Goal: Contribute content: Contribute content

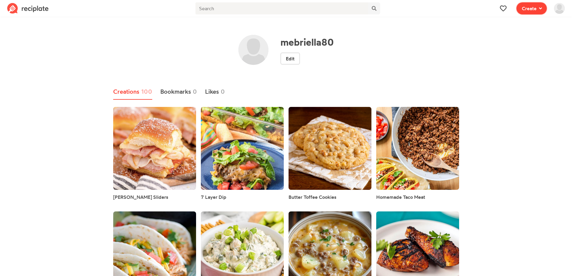
click at [529, 9] on span "Create" at bounding box center [528, 8] width 15 height 7
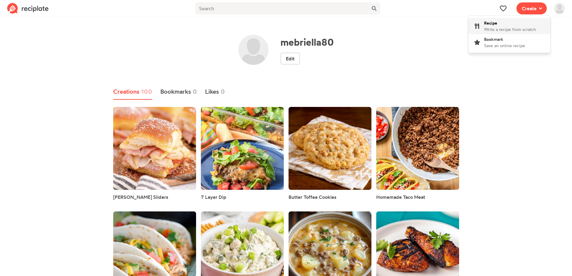
click at [512, 23] on div "Recipe Write a recipe from scratch" at bounding box center [510, 26] width 52 height 13
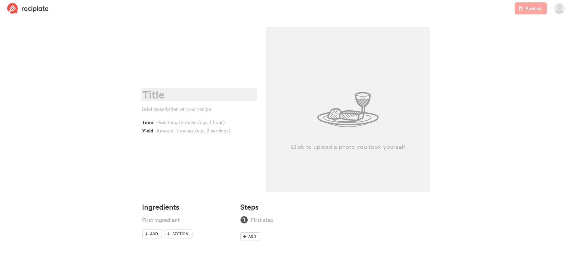
click at [176, 91] on div at bounding box center [198, 95] width 113 height 12
click at [184, 122] on div at bounding box center [200, 122] width 89 height 7
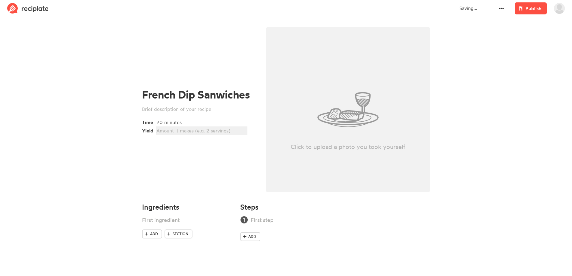
click at [185, 129] on div at bounding box center [200, 130] width 89 height 7
click at [113, 147] on section "French Dip Sanwiches Time 20 minutes Yield 8 servings Click to upload a photo y…" at bounding box center [286, 138] width 572 height 239
click at [169, 131] on div "8 servings" at bounding box center [200, 130] width 89 height 7
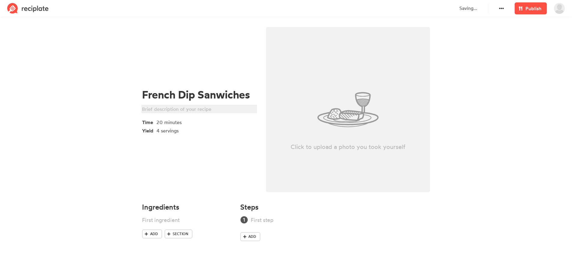
drag, startPoint x: 186, startPoint y: 111, endPoint x: 190, endPoint y: 113, distance: 4.5
click at [186, 111] on div at bounding box center [198, 108] width 113 height 7
click at [162, 221] on div at bounding box center [179, 220] width 75 height 8
click at [209, 218] on div "4" at bounding box center [179, 220] width 75 height 8
click at [201, 230] on div "1 can beef consumme" at bounding box center [179, 229] width 75 height 8
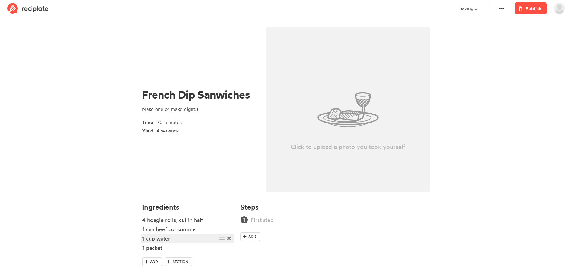
click at [143, 239] on div "1 cup water" at bounding box center [179, 238] width 75 height 8
click at [181, 249] on div "1 packet" at bounding box center [179, 248] width 75 height 8
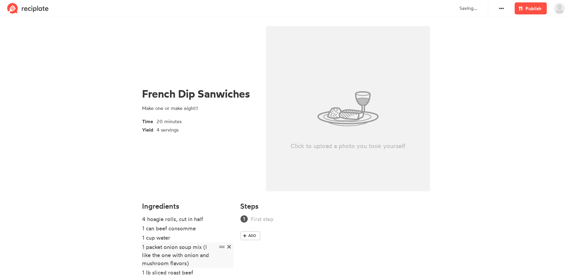
scroll to position [45, 0]
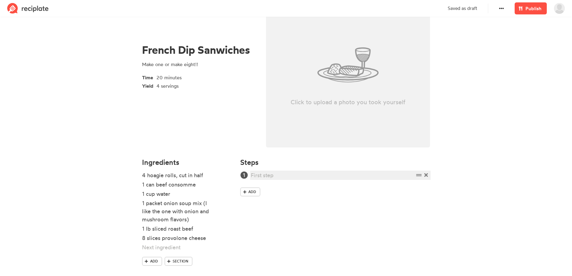
click at [282, 176] on div at bounding box center [332, 175] width 163 height 8
paste div
click at [254, 194] on span "Add" at bounding box center [252, 191] width 8 height 5
click at [264, 190] on div at bounding box center [332, 191] width 163 height 8
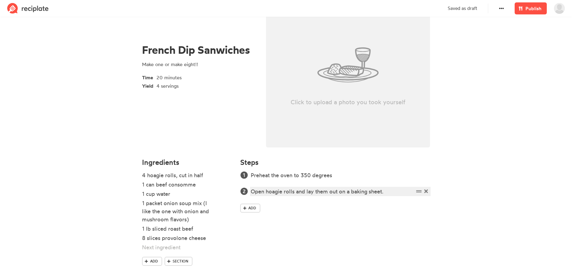
scroll to position [54, 0]
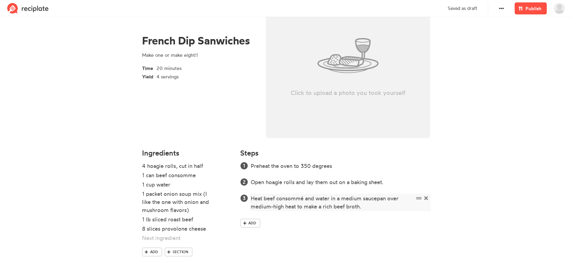
click at [302, 200] on div "Heat beef consommé and water in a medium saucepan over medium-high heat to make…" at bounding box center [332, 202] width 163 height 16
click at [408, 203] on div "Heat beef consommé, soup packet and water in a medium saucepan over medium-high…" at bounding box center [332, 202] width 163 height 16
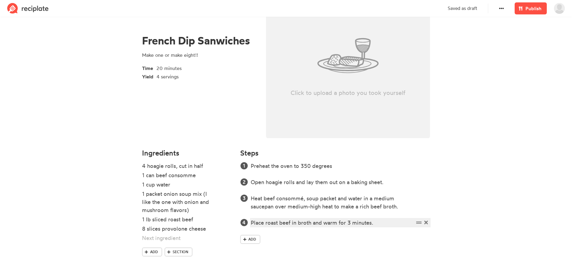
drag, startPoint x: 395, startPoint y: 223, endPoint x: 398, endPoint y: 220, distance: 4.7
click at [398, 220] on div "Place roast beef in broth and warm for 3 minutes." at bounding box center [332, 222] width 163 height 8
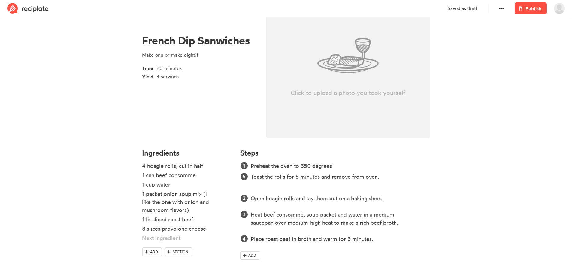
drag, startPoint x: 417, startPoint y: 239, endPoint x: 417, endPoint y: 175, distance: 63.3
click at [417, 175] on ol "Preheat the oven to 350 degrees Open hoagie rolls and lay them out on a baking …" at bounding box center [335, 202] width 190 height 81
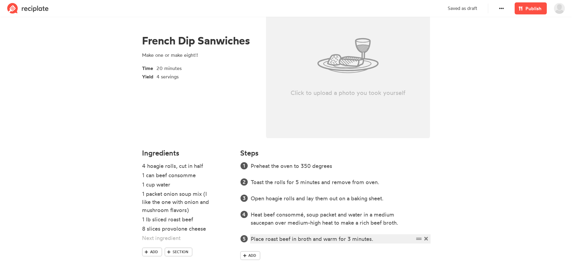
click at [395, 240] on div "Place roast beef in broth and warm for 3 minutes." at bounding box center [332, 239] width 163 height 8
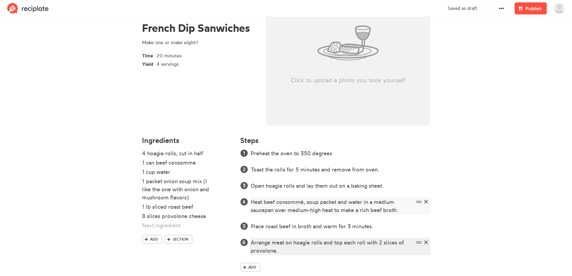
scroll to position [78, 0]
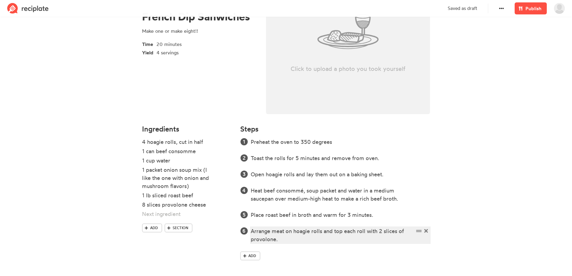
drag, startPoint x: 301, startPoint y: 238, endPoint x: 302, endPoint y: 234, distance: 4.2
click at [302, 234] on div "Arrange meat on hoagie rolls and top each roll with 2 slices of provolone." at bounding box center [332, 235] width 163 height 16
click at [301, 237] on div "Arrange meat on hoagie rolls and top each roll with 2 slices of provolone." at bounding box center [332, 235] width 163 height 16
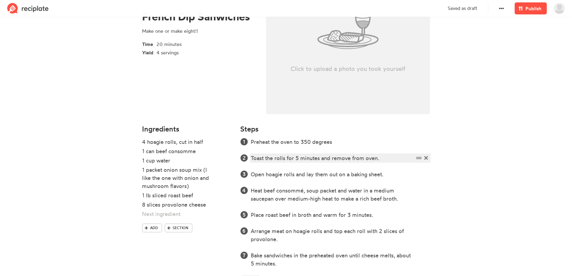
click at [371, 157] on div "Toast the rolls for 5 minutes and remove from oven." at bounding box center [332, 158] width 163 height 8
click at [383, 158] on div "Toast the rolls for 5 minutes and remove from oven." at bounding box center [332, 158] width 163 height 8
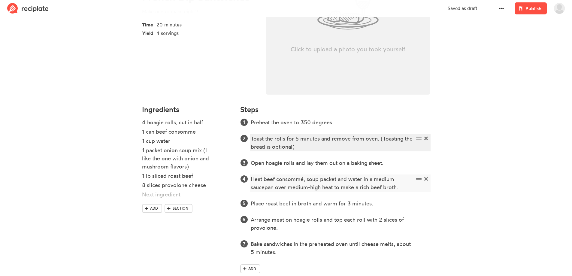
scroll to position [108, 0]
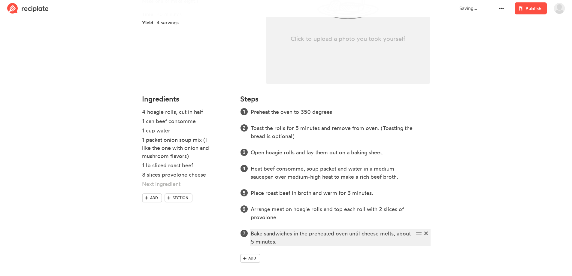
click at [254, 240] on div "Bake sandwiches in the preheated oven until cheese melts, about 5 minutes." at bounding box center [332, 237] width 163 height 16
drag, startPoint x: 283, startPoint y: 241, endPoint x: 315, endPoint y: 241, distance: 32.1
click at [285, 239] on div "Bake sandwiches in the preheated oven until cheese melts, about 5-9 minutes." at bounding box center [332, 237] width 163 height 16
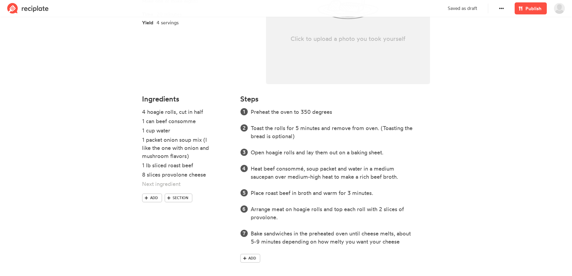
click at [402, 246] on div "Preheat the oven to 350 degrees Toast the rolls for 5 minutes and remove from o…" at bounding box center [335, 186] width 190 height 157
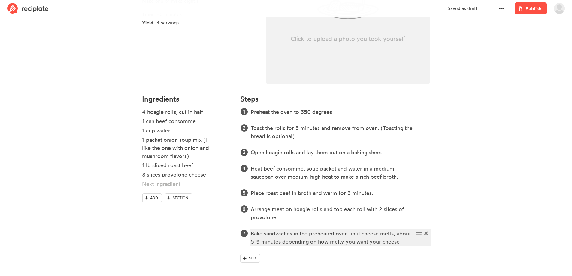
click at [403, 241] on div "Bake sandwiches in the preheated oven until cheese melts, about 5-9 minutes dep…" at bounding box center [332, 237] width 163 height 16
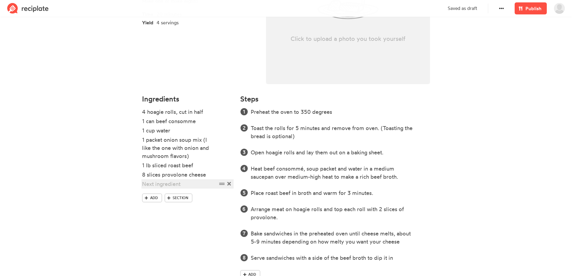
click at [172, 187] on div at bounding box center [179, 184] width 75 height 8
click at [71, 188] on section "French Dip Sanwiches Make one or make eight!! Time 20 minutes Yield 4 servings …" at bounding box center [286, 103] width 572 height 384
click at [168, 185] on div "OPTIONAL:" at bounding box center [179, 184] width 75 height 8
click at [485, 166] on section "French Dip Sanwiches Make one or make eight!! Time 20 minutes Yield 4 servings …" at bounding box center [286, 103] width 572 height 384
click at [338, 37] on p "Click to upload a photo you took yourself" at bounding box center [348, 39] width 164 height 8
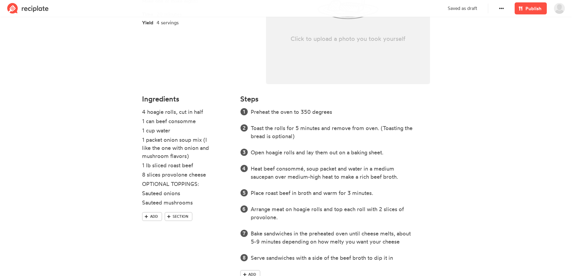
type input "C:\fakepath\Capture.JPG"
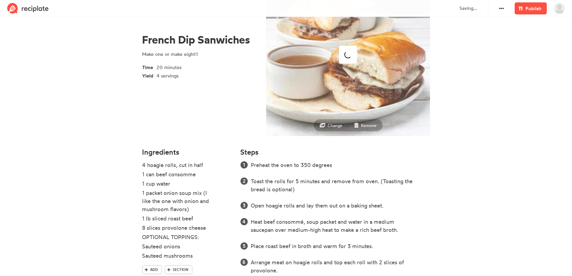
scroll to position [0, 0]
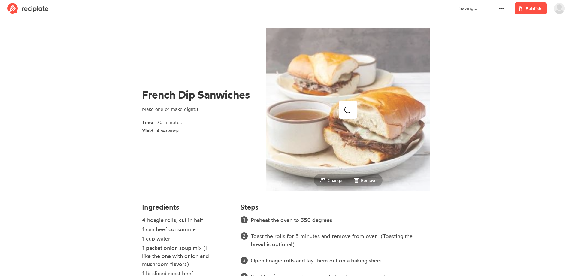
click at [461, 191] on section "French Dip Sanwiches Make one or make eight!! Time 20 minutes Yield 4 servings …" at bounding box center [286, 211] width 572 height 384
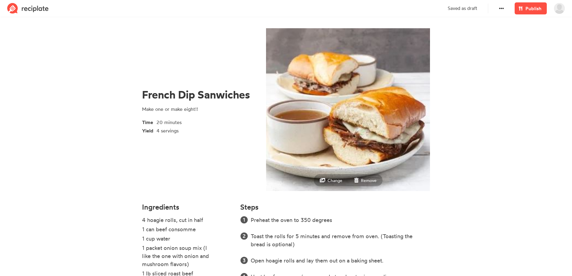
click at [364, 180] on small "Remove" at bounding box center [369, 180] width 16 height 5
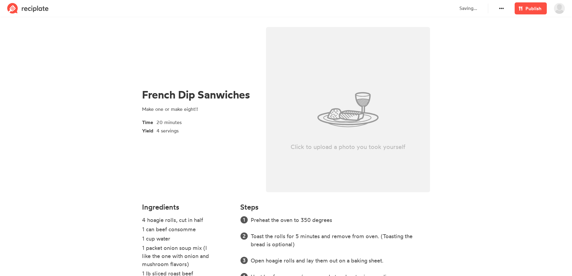
click at [345, 122] on div "Click to upload a photo you took yourself" at bounding box center [348, 109] width 164 height 165
click at [305, 107] on div "Click to upload a photo you took yourself" at bounding box center [348, 109] width 164 height 165
click at [449, 97] on section "French Dip Sanwiches Make one or make eight!! Time 20 minutes Yield 4 servings …" at bounding box center [286, 211] width 572 height 384
click at [523, 8] on span at bounding box center [520, 8] width 7 height 7
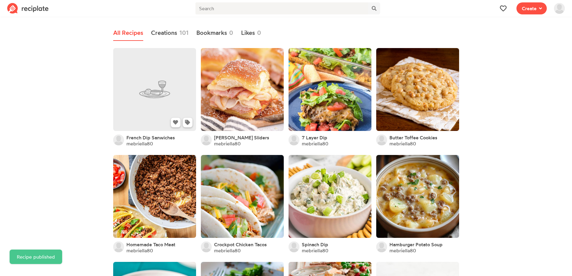
click at [155, 92] on link at bounding box center [154, 89] width 83 height 83
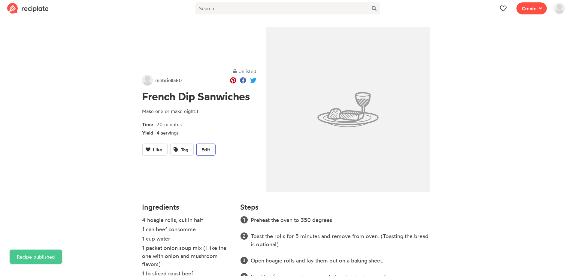
click at [205, 152] on span "Edit" at bounding box center [205, 149] width 9 height 7
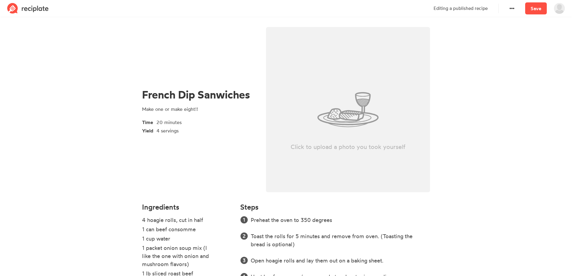
click at [339, 92] on div "Click to upload a photo you took yourself" at bounding box center [348, 109] width 164 height 165
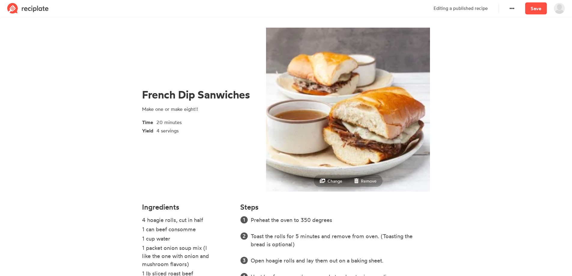
click at [367, 180] on small "Remove" at bounding box center [369, 180] width 16 height 5
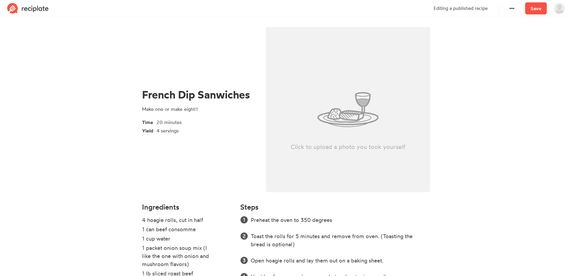
click at [346, 108] on div "Click to upload a photo you took yourself" at bounding box center [348, 109] width 164 height 165
type input "C:\fakepath\Pressure-Cooker-French-Dip-Sandwiches_EXPS_TOHD24_24986_SarahTramon…"
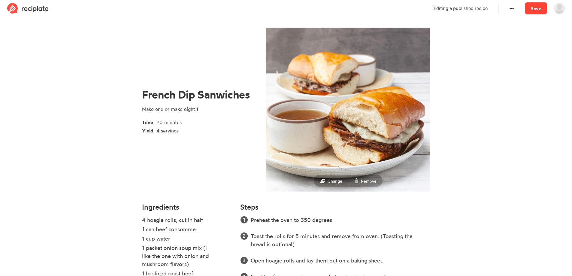
click at [535, 9] on link "Save" at bounding box center [536, 8] width 22 height 12
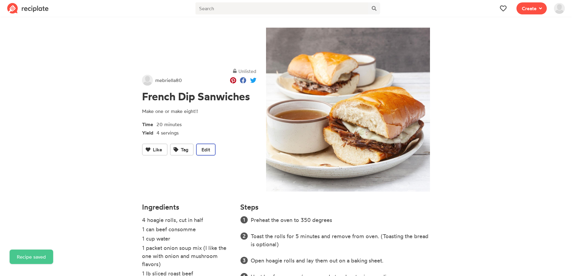
click at [203, 147] on span "Edit" at bounding box center [205, 149] width 9 height 7
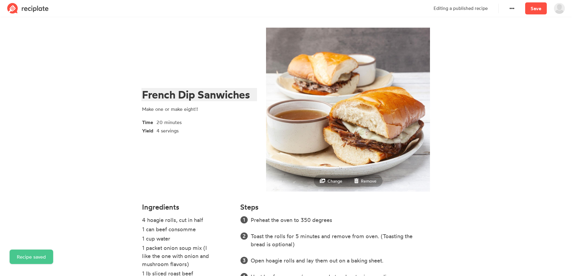
click at [214, 94] on div "French Dip Sanwiches" at bounding box center [198, 95] width 113 height 12
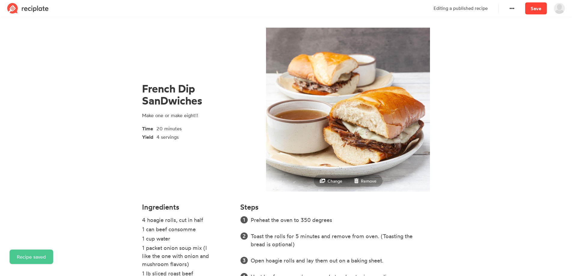
click at [545, 3] on link "Save" at bounding box center [536, 8] width 22 height 12
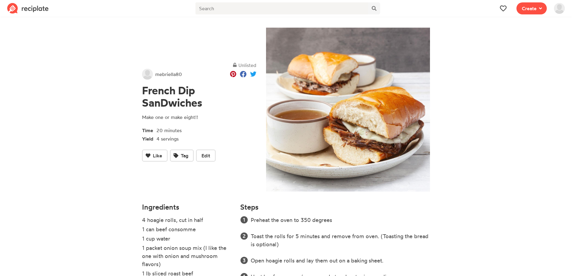
click at [563, 9] on img at bounding box center [559, 8] width 11 height 11
click at [534, 28] on span "mebriella80 View Profile" at bounding box center [536, 26] width 24 height 13
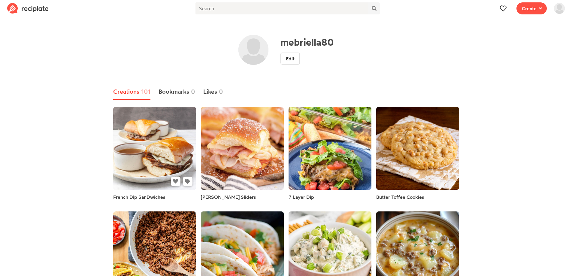
click at [155, 137] on link at bounding box center [154, 148] width 83 height 83
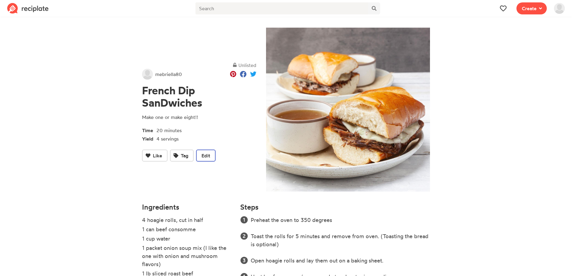
click at [210, 153] on span "Edit" at bounding box center [205, 155] width 9 height 7
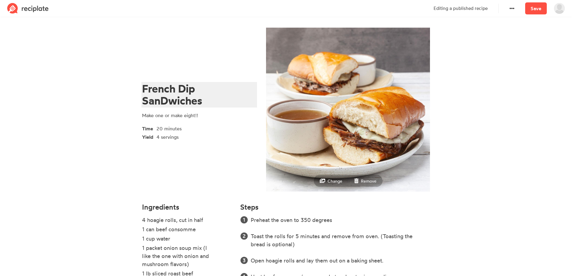
click at [168, 105] on div "French Dip SanDwiches" at bounding box center [198, 95] width 113 height 24
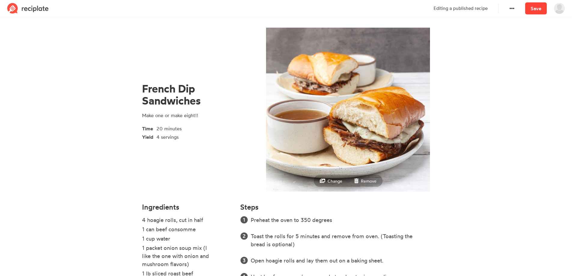
click at [535, 8] on link "Save" at bounding box center [536, 8] width 22 height 12
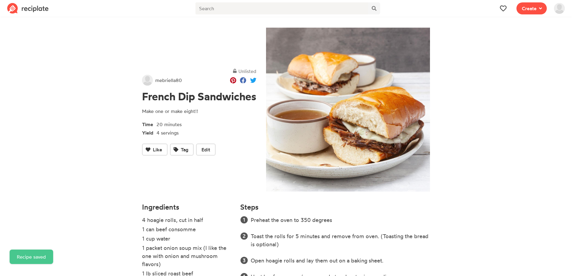
click at [561, 11] on img at bounding box center [559, 8] width 11 height 11
click at [536, 33] on link "mebriella80 View Profile" at bounding box center [544, 26] width 48 height 17
